Goal: Task Accomplishment & Management: Manage account settings

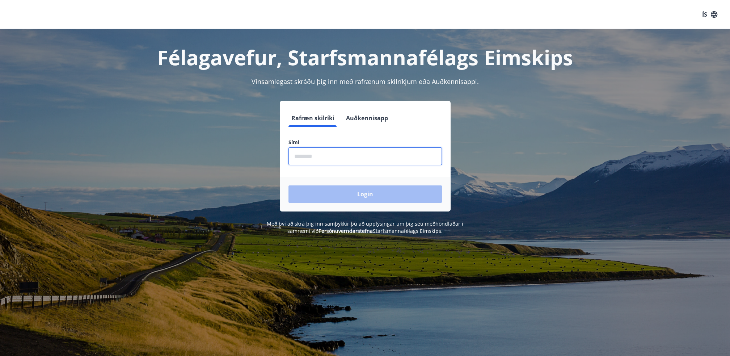
click at [360, 157] on input "phone" at bounding box center [364, 156] width 153 height 18
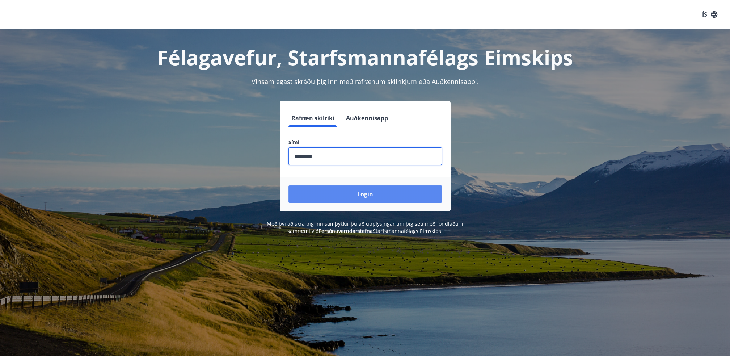
type input "********"
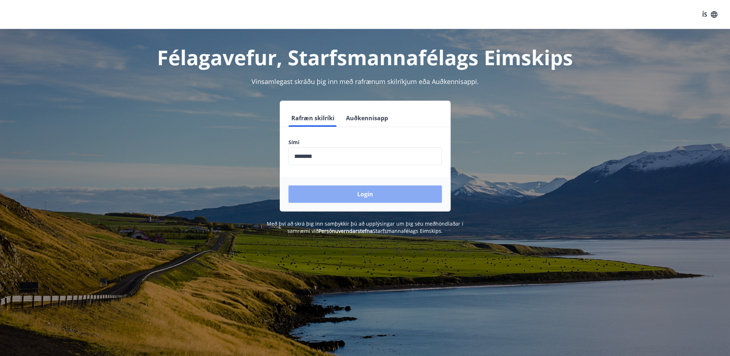
click at [334, 196] on button "Login" at bounding box center [364, 193] width 153 height 17
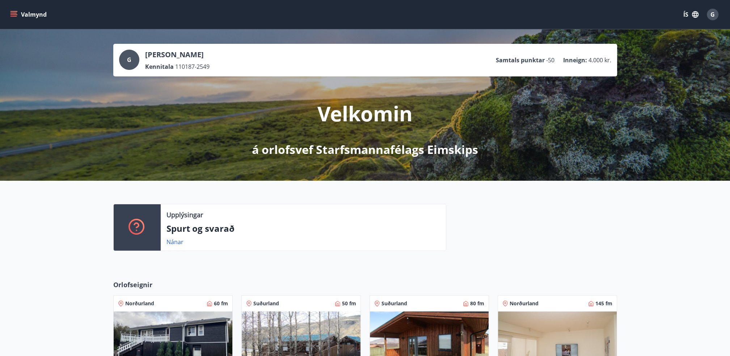
click at [8, 14] on div "Valmynd ÍS G" at bounding box center [365, 14] width 730 height 29
click at [12, 14] on icon "menu" at bounding box center [14, 14] width 8 height 1
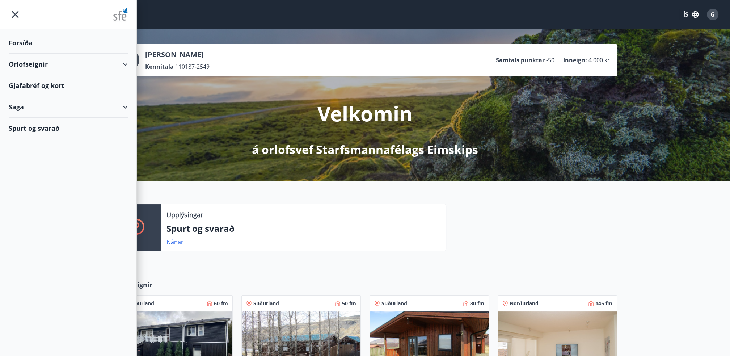
click at [28, 84] on div "Gjafabréf og kort" at bounding box center [68, 85] width 119 height 21
